Goal: Information Seeking & Learning: Learn about a topic

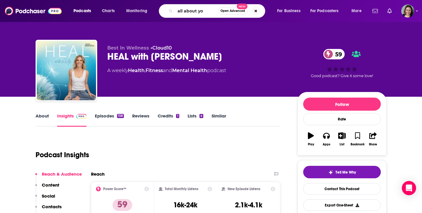
type input "all about you"
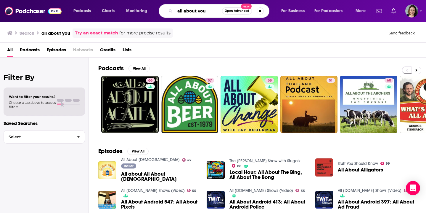
drag, startPoint x: 207, startPoint y: 12, endPoint x: 150, endPoint y: 8, distance: 57.9
click at [150, 8] on div "Podcasts Charts Monitoring all about you Open Advanced New For Business For Pod…" at bounding box center [220, 11] width 302 height 14
type input "the healing trauma podcast"
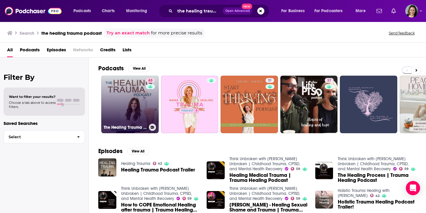
click at [130, 105] on link "63 The Healing Trauma Podcast" at bounding box center [129, 104] width 57 height 57
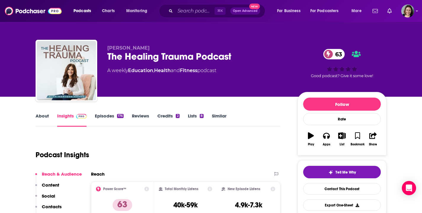
click at [107, 117] on link "Episodes 176" at bounding box center [109, 120] width 29 height 14
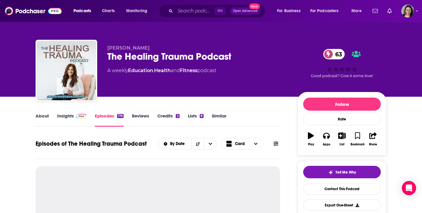
click at [66, 116] on link "Insights" at bounding box center [71, 120] width 29 height 14
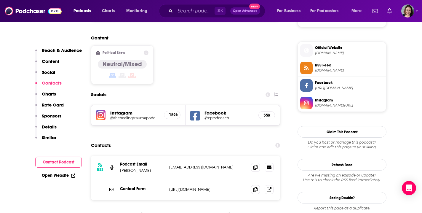
scroll to position [484, 0]
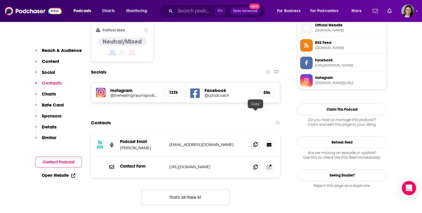
click at [256, 142] on icon at bounding box center [255, 144] width 4 height 5
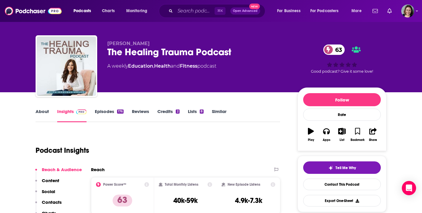
scroll to position [0, 0]
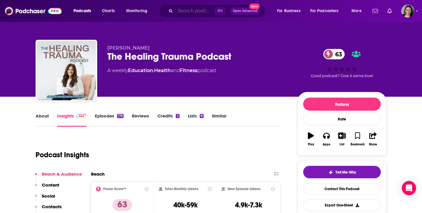
click at [194, 10] on input "Search podcasts, credits, & more..." at bounding box center [194, 10] width 39 height 9
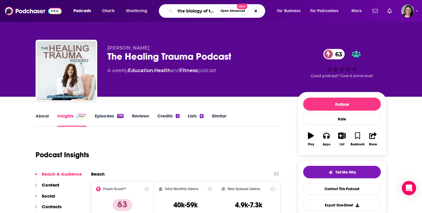
type input "the biology of trauma"
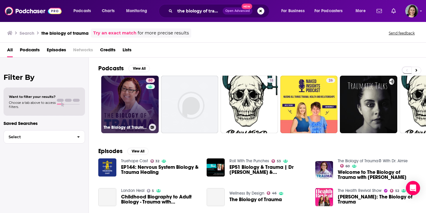
click at [132, 109] on link "60 The Biology of Trauma® With Dr. Aimie" at bounding box center [129, 104] width 57 height 57
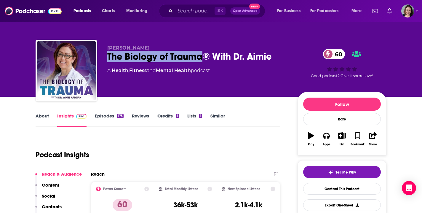
drag, startPoint x: 108, startPoint y: 57, endPoint x: 201, endPoint y: 59, distance: 93.1
click at [201, 59] on div "The Biology of Trauma® With Dr. Aimie 60" at bounding box center [197, 57] width 181 height 12
copy h2 "The Biology of Trauma"
